Goal: Information Seeking & Learning: Learn about a topic

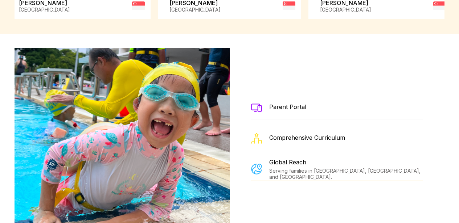
scroll to position [1304, 0]
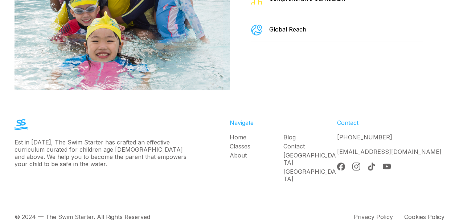
click at [234, 152] on link "About" at bounding box center [257, 155] width 54 height 7
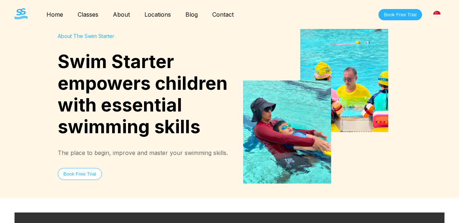
click at [94, 36] on div "About The Swim Starter" at bounding box center [144, 36] width 172 height 6
click at [21, 12] on img at bounding box center [21, 13] width 13 height 11
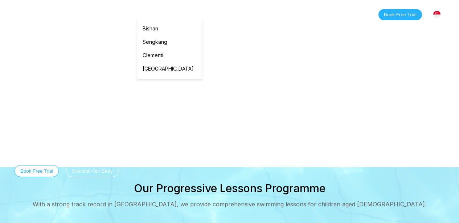
click at [159, 14] on link "Locations" at bounding box center [157, 14] width 41 height 7
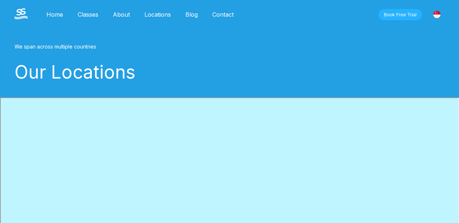
click at [127, 18] on nav "Home Classes About Locations [PERSON_NAME][GEOGRAPHIC_DATA] [GEOGRAPHIC_DATA] […" at bounding box center [140, 14] width 202 height 12
click at [93, 17] on link "Classes" at bounding box center [87, 14] width 35 height 7
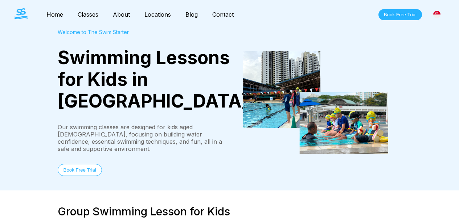
drag, startPoint x: 110, startPoint y: 127, endPoint x: 214, endPoint y: 127, distance: 103.7
click at [214, 127] on div "Our swimming classes are designed for kids aged [DEMOGRAPHIC_DATA], focusing on…" at bounding box center [144, 138] width 172 height 29
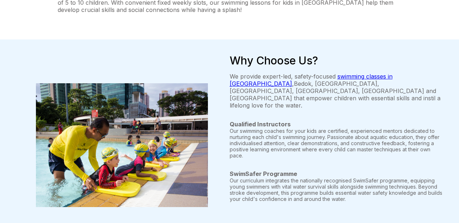
scroll to position [255, 0]
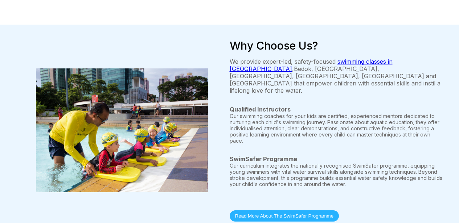
drag, startPoint x: 335, startPoint y: 54, endPoint x: 404, endPoint y: 63, distance: 69.6
click at [404, 63] on p "We provide expert-led, safety-focused swimming classes in [GEOGRAPHIC_DATA] , […" at bounding box center [337, 76] width 215 height 36
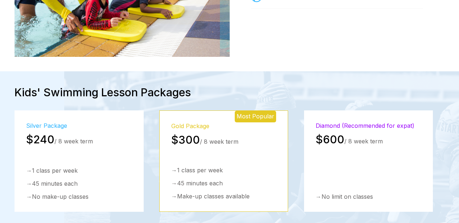
scroll to position [1056, 0]
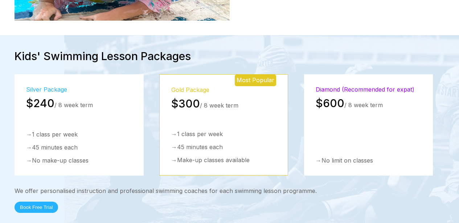
drag, startPoint x: 52, startPoint y: 35, endPoint x: 191, endPoint y: 40, distance: 139.7
click at [191, 50] on h2 "Kids' Swimming Lesson Packages" at bounding box center [230, 56] width 430 height 13
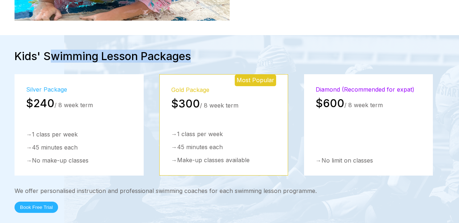
click at [193, 50] on h2 "Kids' Swimming Lesson Packages" at bounding box center [230, 56] width 430 height 13
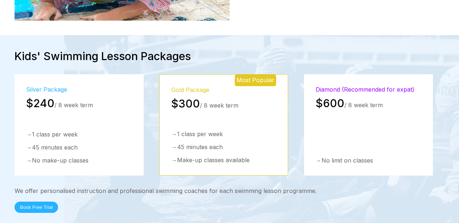
drag, startPoint x: 196, startPoint y: 37, endPoint x: 46, endPoint y: 33, distance: 149.5
click at [46, 50] on h2 "Kids' Swimming Lesson Packages" at bounding box center [230, 56] width 430 height 13
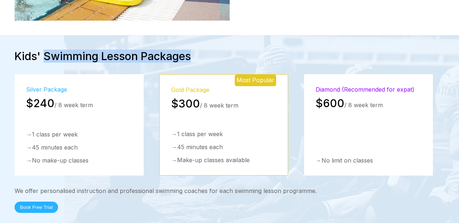
click at [77, 131] on div "→ 1 class per week → 45 minutes each → No make-up classes" at bounding box center [79, 147] width 106 height 33
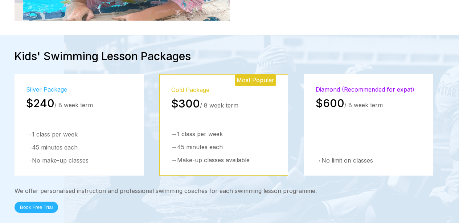
drag, startPoint x: 45, startPoint y: 35, endPoint x: 190, endPoint y: 31, distance: 145.1
click at [190, 50] on h2 "Kids' Swimming Lesson Packages" at bounding box center [230, 56] width 430 height 13
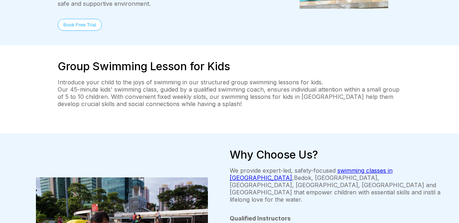
scroll to position [0, 0]
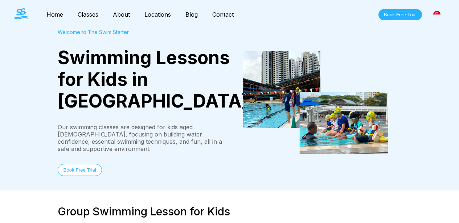
click at [26, 17] on img at bounding box center [21, 13] width 13 height 11
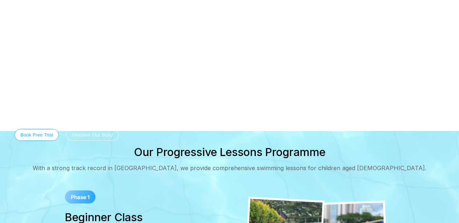
scroll to position [109, 0]
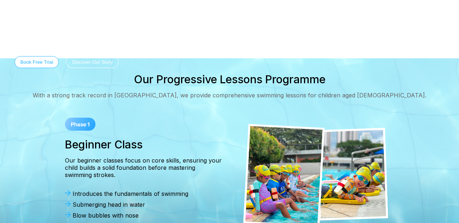
click at [297, 120] on div at bounding box center [316, 176] width 172 height 131
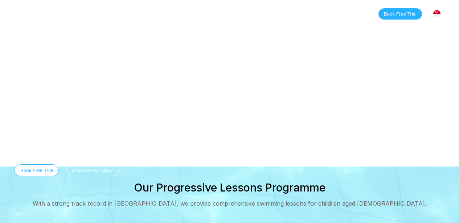
scroll to position [0, 0]
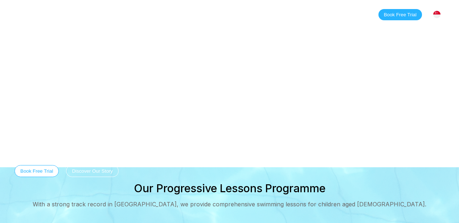
click at [86, 12] on link "Classes" at bounding box center [87, 14] width 35 height 7
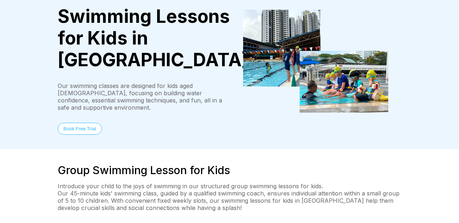
scroll to position [73, 0]
